Goal: Task Accomplishment & Management: Use online tool/utility

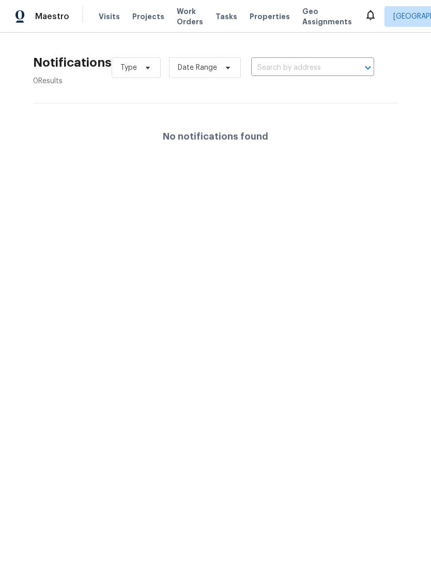
scroll to position [0, 9]
click at [265, 13] on span "Properties" at bounding box center [270, 16] width 40 height 10
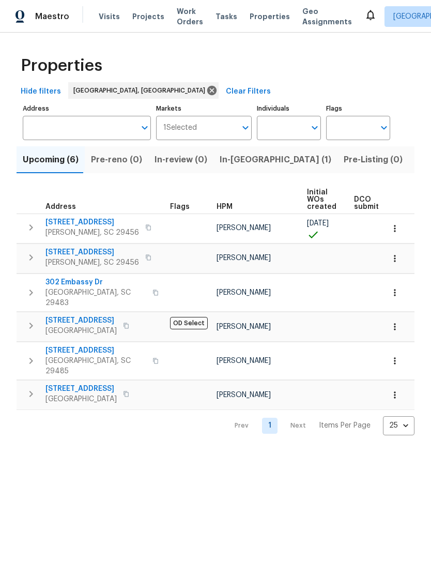
click at [104, 13] on span "Visits" at bounding box center [109, 16] width 21 height 10
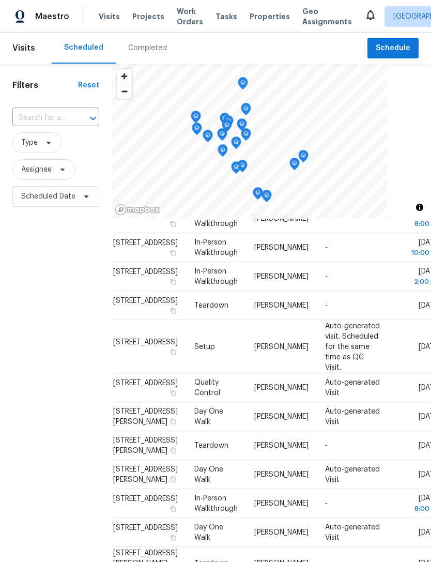
scroll to position [550, 11]
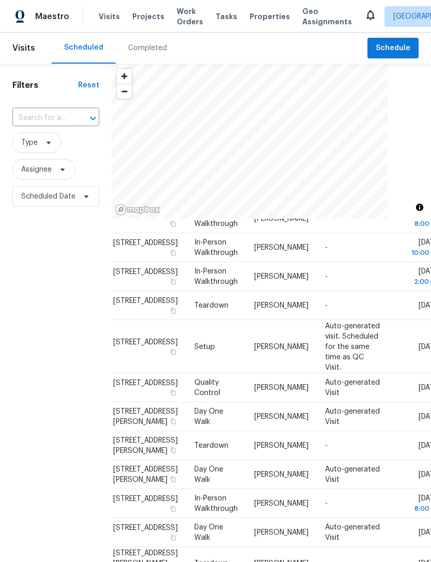
click at [189, 14] on span "Work Orders" at bounding box center [190, 16] width 26 height 21
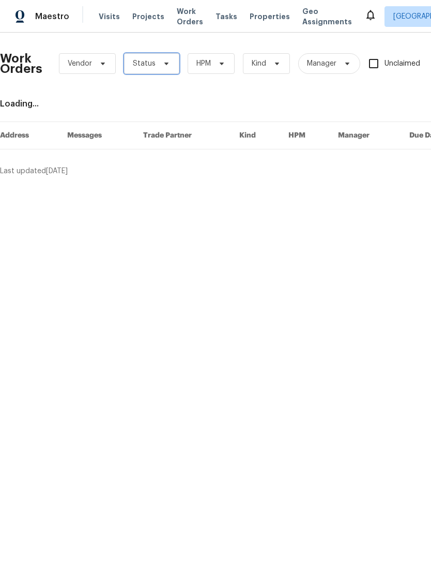
click at [170, 64] on span "Status" at bounding box center [151, 63] width 55 height 21
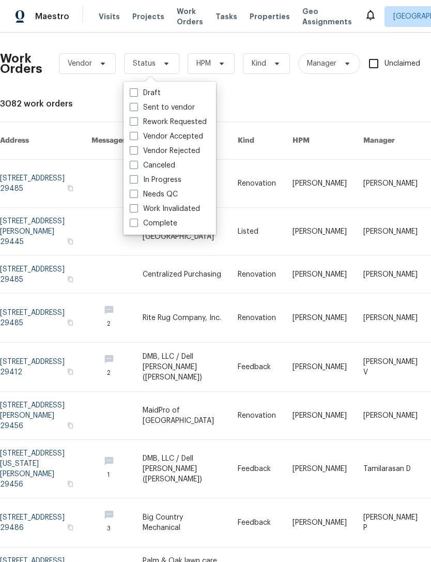
click at [136, 193] on span at bounding box center [134, 194] width 8 height 8
click at [136, 193] on input "Needs QC" at bounding box center [133, 192] width 7 height 7
checkbox input "true"
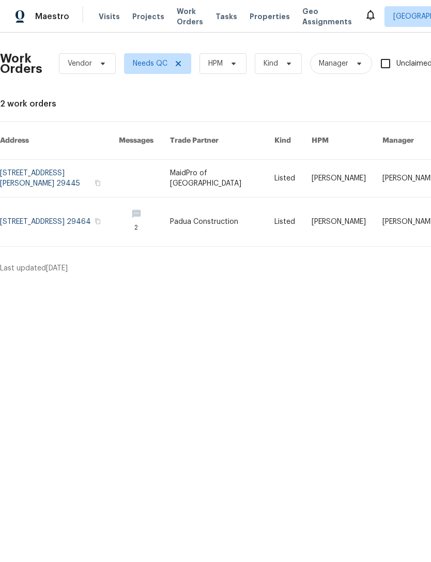
click at [365, 16] on icon at bounding box center [371, 15] width 12 height 12
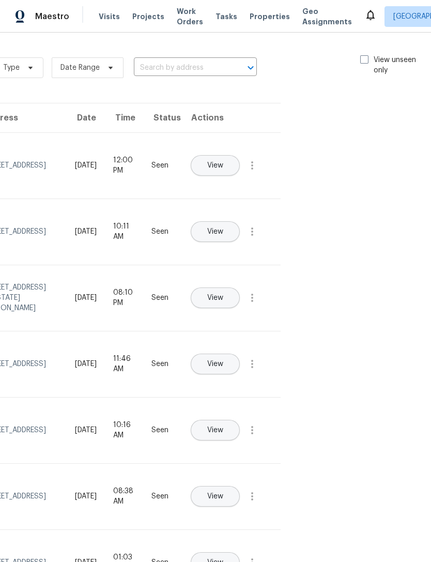
scroll to position [0, 116]
click at [362, 60] on span at bounding box center [366, 59] width 8 height 8
click at [362, 60] on input "View unseen only" at bounding box center [365, 58] width 7 height 7
checkbox input "true"
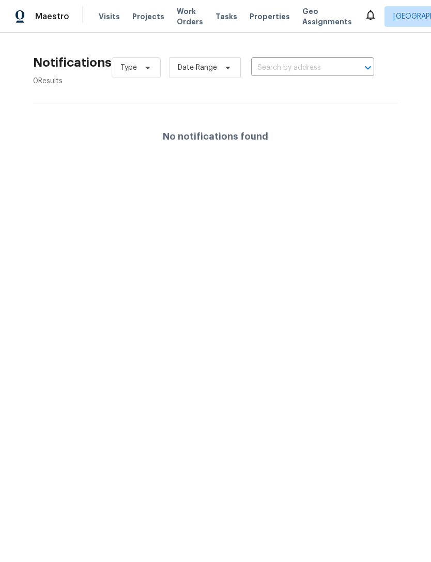
scroll to position [0, 0]
